Goal: Information Seeking & Learning: Learn about a topic

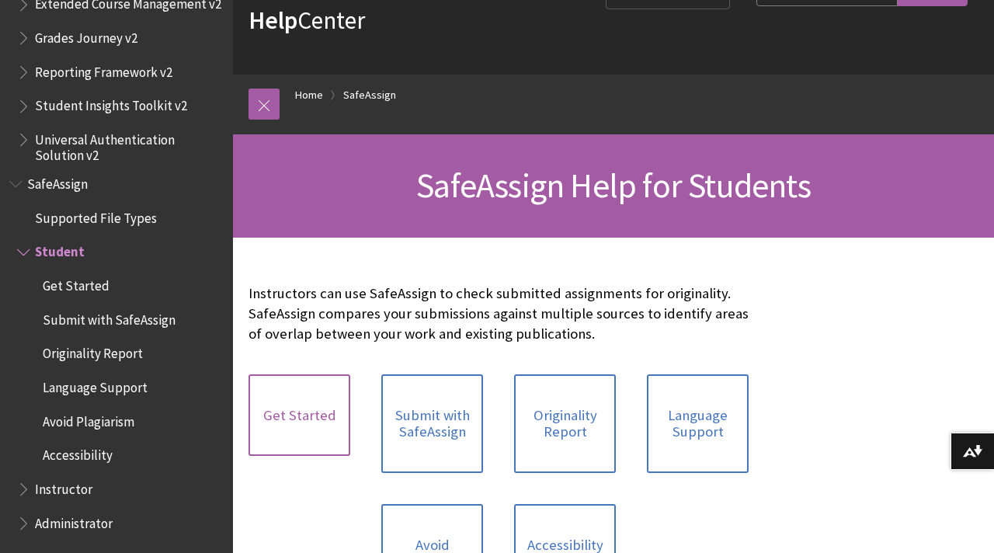
click at [319, 398] on link "Get Started" at bounding box center [299, 415] width 102 height 82
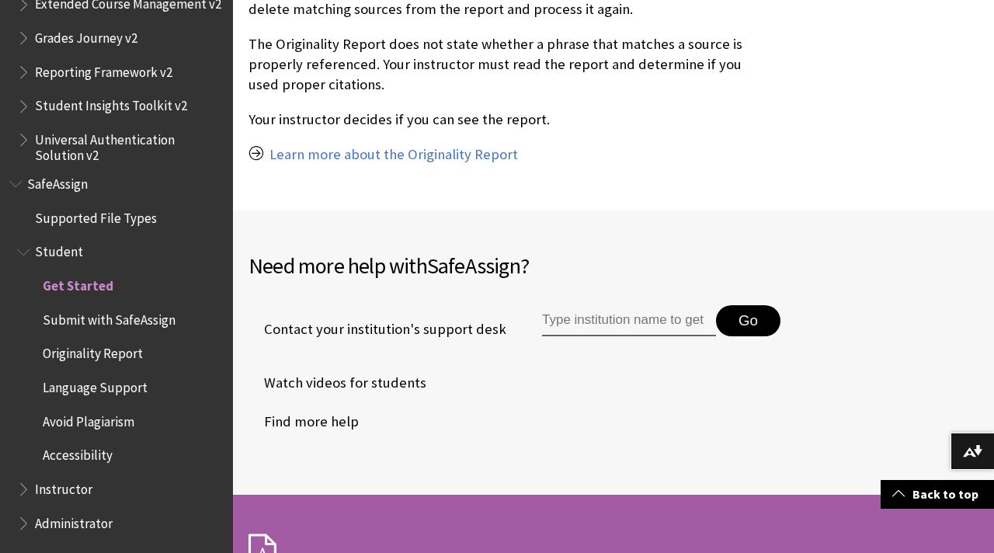
scroll to position [1440, 0]
click at [114, 349] on span "Originality Report" at bounding box center [93, 351] width 100 height 21
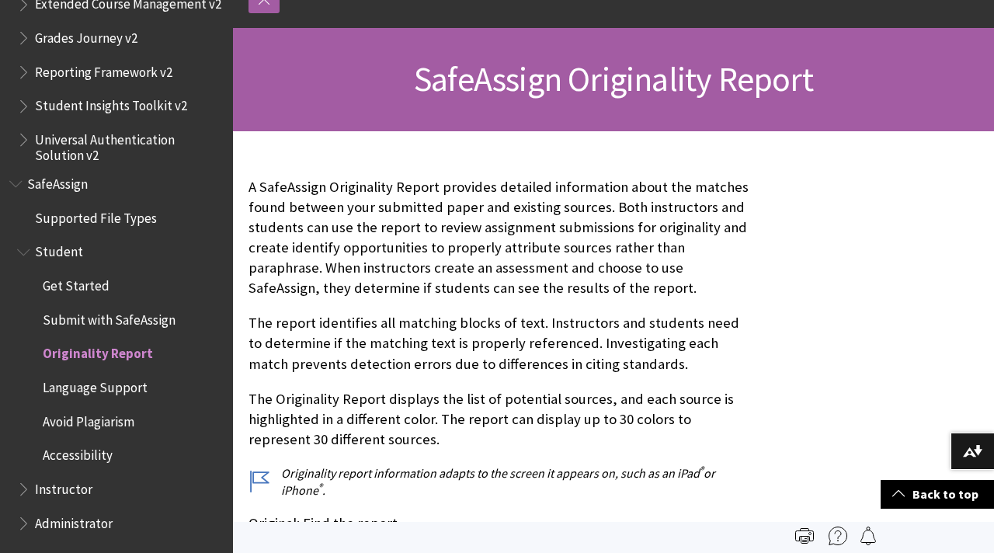
scroll to position [64, 0]
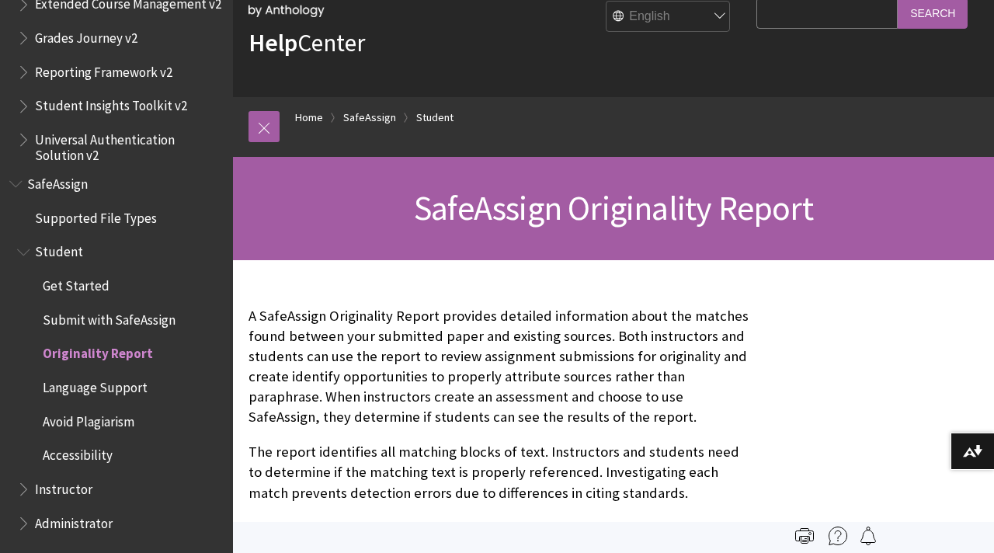
click at [108, 419] on span "Avoid Plagiarism" at bounding box center [89, 418] width 92 height 21
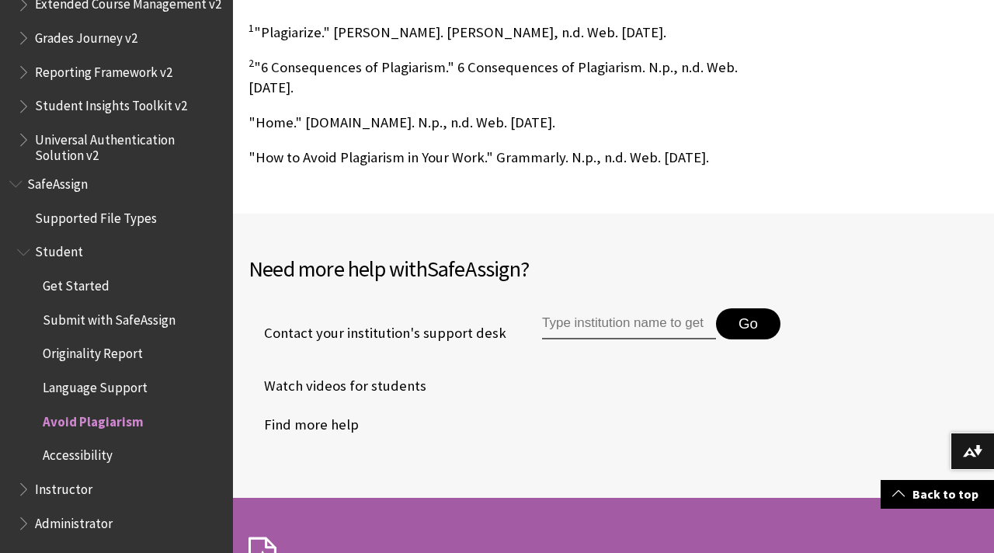
scroll to position [1596, 0]
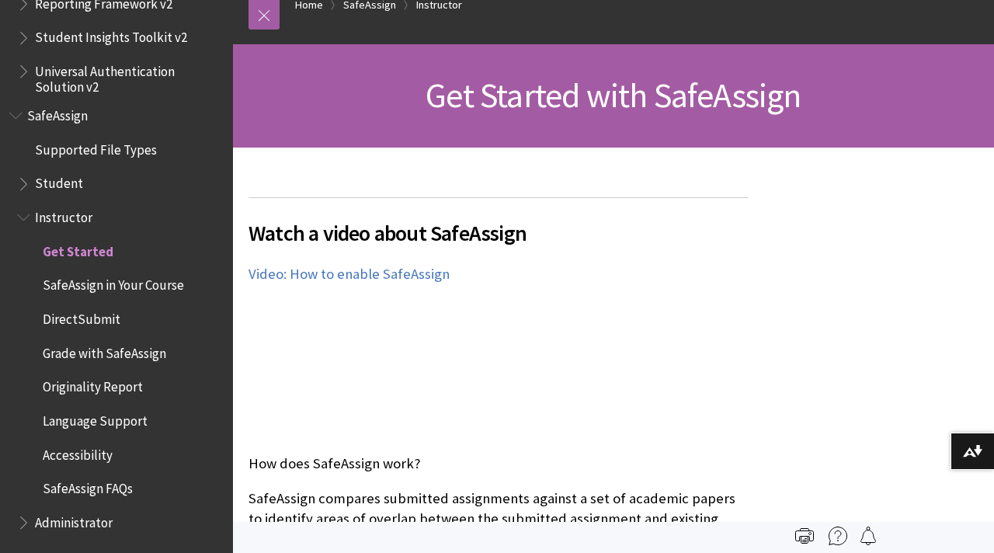
scroll to position [175, 0]
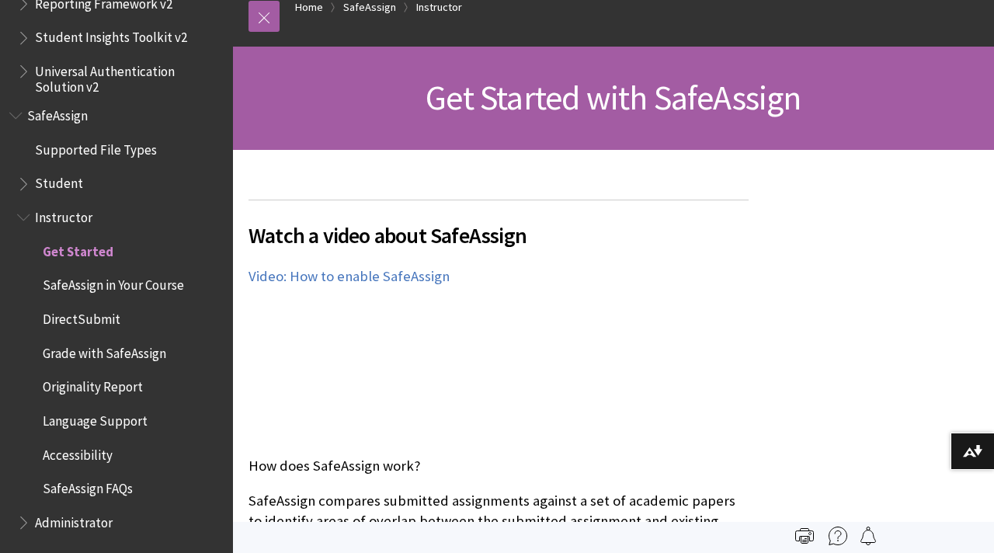
click at [55, 176] on span "Student" at bounding box center [59, 181] width 48 height 21
click at [60, 189] on span "Student" at bounding box center [60, 181] width 50 height 21
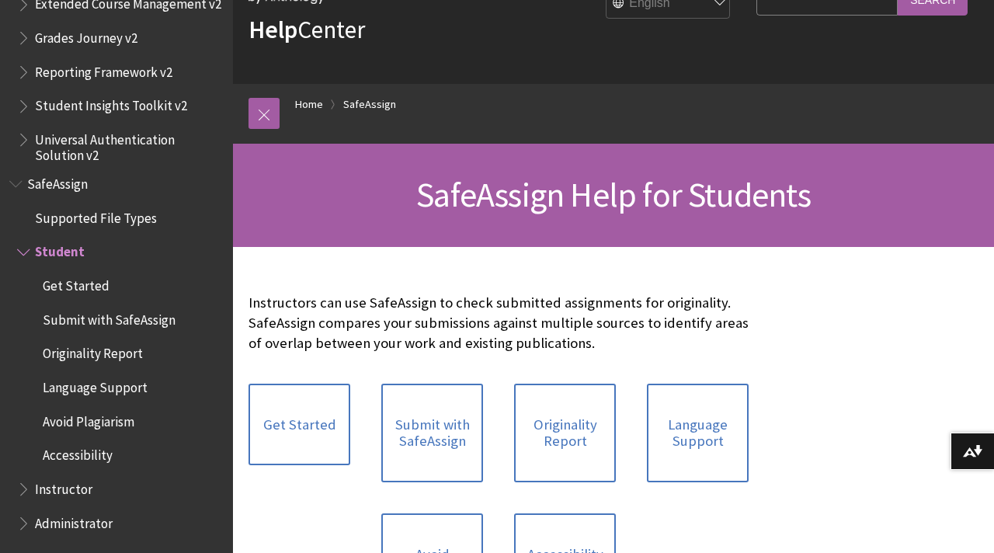
scroll to position [185, 0]
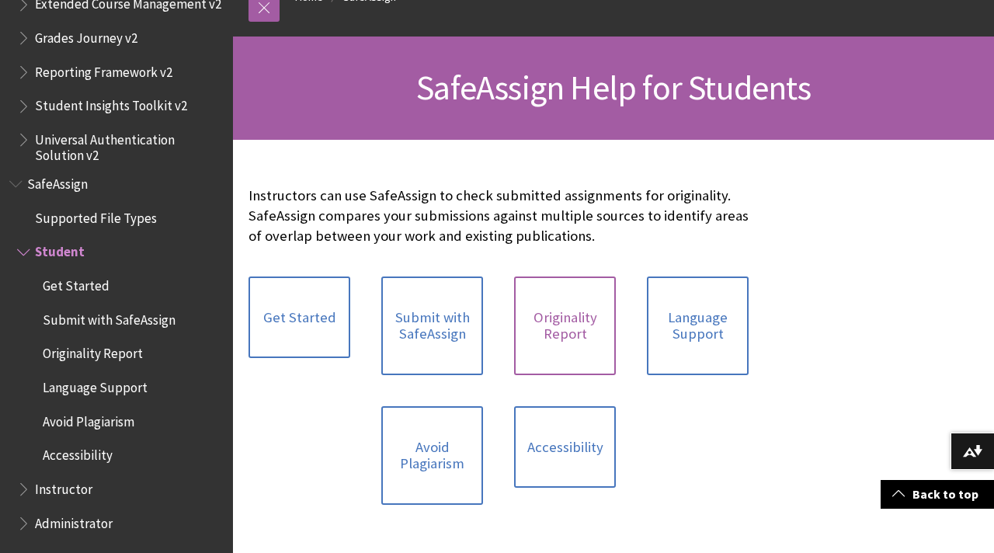
click at [579, 332] on link "Originality Report" at bounding box center [565, 325] width 102 height 99
